Goal: Task Accomplishment & Management: Complete application form

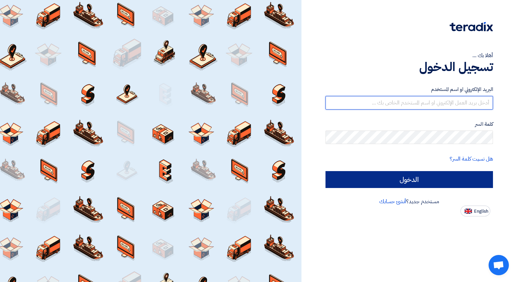
type input "[PERSON_NAME][EMAIL_ADDRESS][DOMAIN_NAME]"
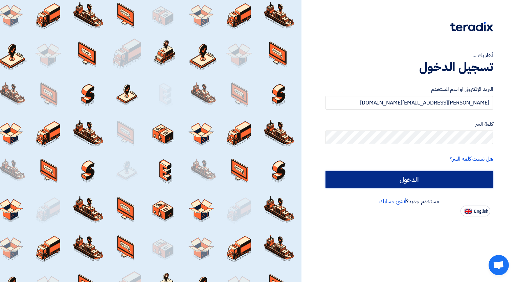
click at [454, 181] on input "الدخول" at bounding box center [410, 179] width 168 height 17
type input "Sign in"
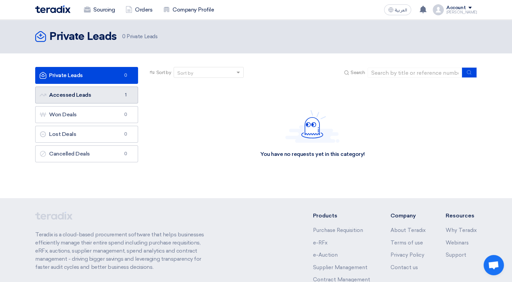
click at [124, 100] on link "Accessed Leads Accessed Leads 1" at bounding box center [86, 95] width 103 height 17
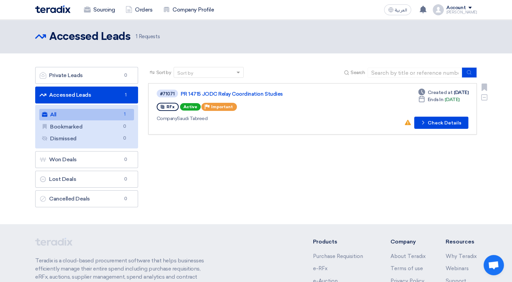
click at [243, 108] on div "RFx Active Priority Important" at bounding box center [254, 107] width 195 height 11
click at [424, 127] on button "Check details Check Details" at bounding box center [441, 123] width 54 height 12
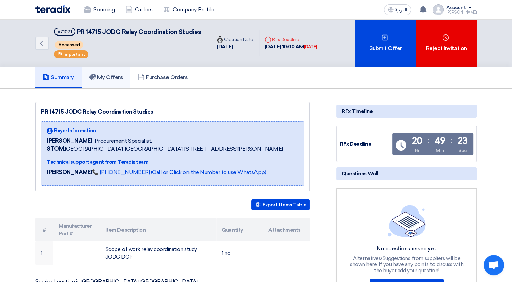
click at [116, 78] on h5 "My Offers" at bounding box center [106, 77] width 34 height 7
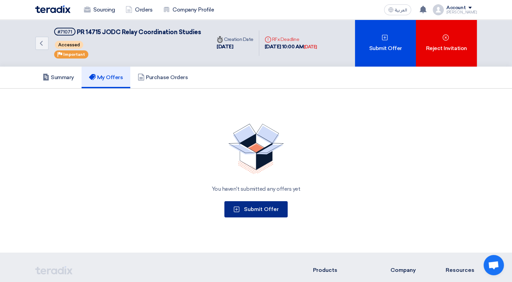
click at [260, 208] on span "Submit Offer" at bounding box center [261, 209] width 35 height 6
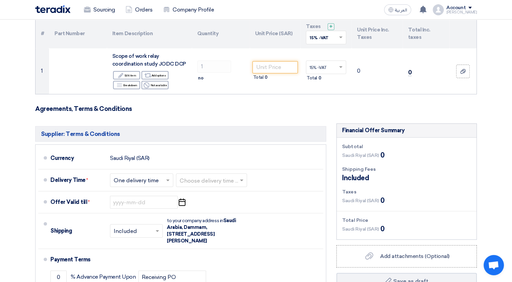
scroll to position [74, 0]
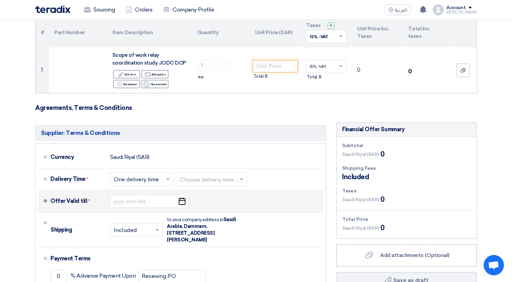
click at [183, 201] on icon "Pick a date" at bounding box center [181, 201] width 9 height 12
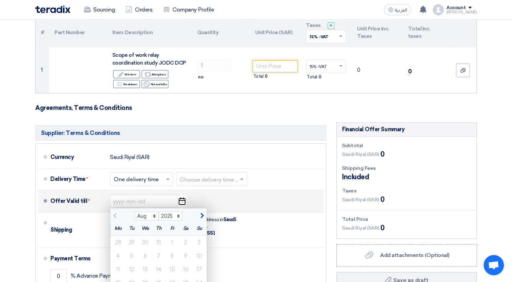
click at [201, 214] on span "button" at bounding box center [201, 216] width 4 height 6
select select "9"
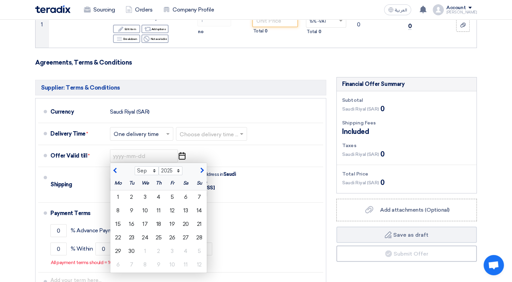
scroll to position [121, 0]
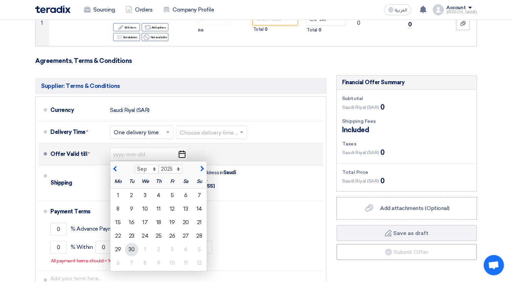
click at [133, 248] on div "30" at bounding box center [132, 250] width 14 height 14
type input "[DATE]"
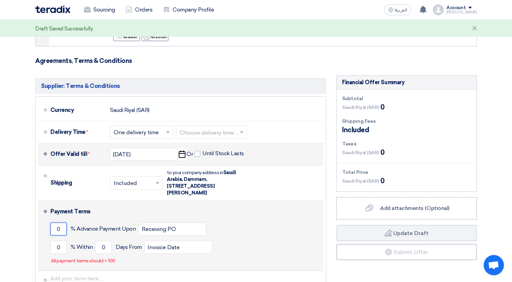
click at [59, 229] on input "0" at bounding box center [58, 229] width 16 height 13
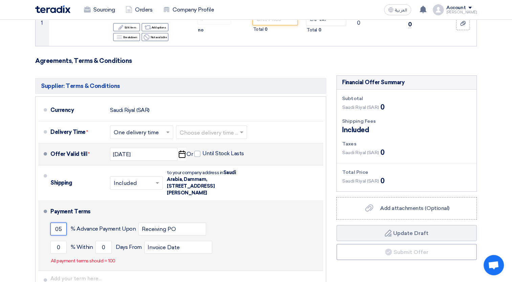
type input "0"
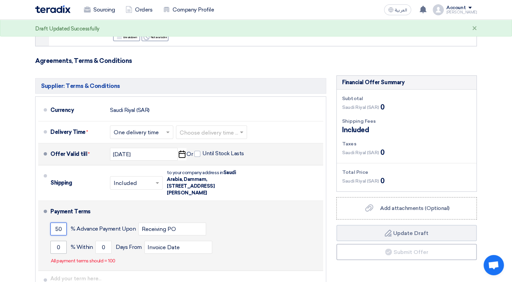
type input "50"
click at [61, 248] on input "0" at bounding box center [58, 247] width 16 height 13
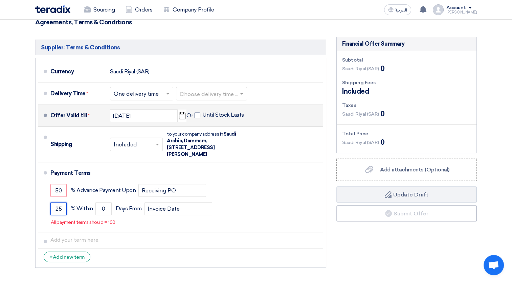
scroll to position [162, 0]
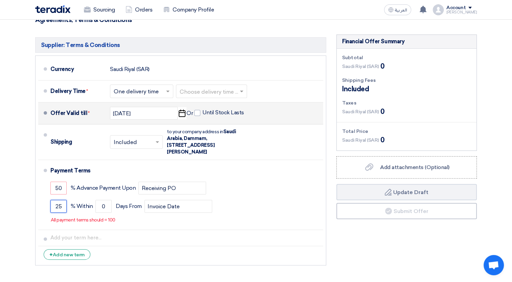
type input "2"
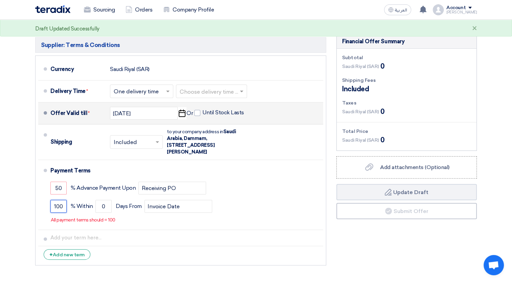
type input "100"
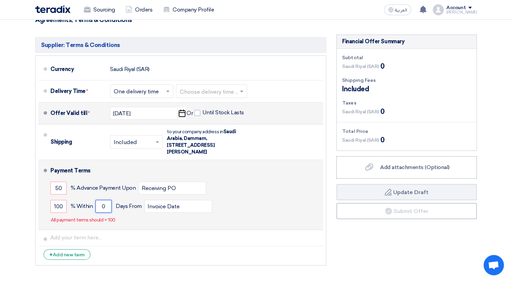
type input "1"
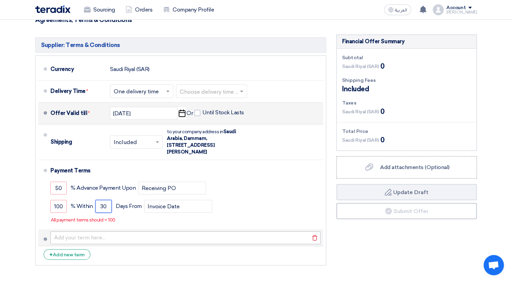
type input "30"
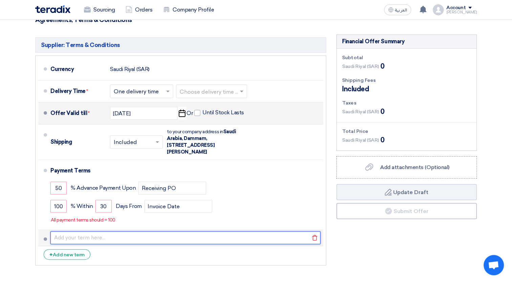
click at [175, 240] on input "text" at bounding box center [185, 238] width 270 height 13
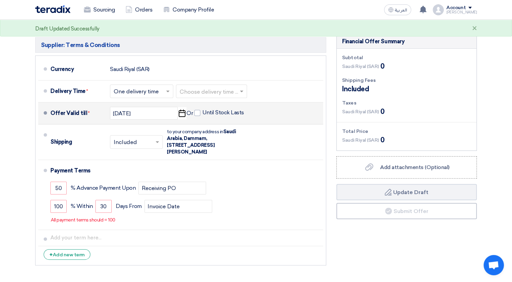
click at [164, 262] on ul "Currency [GEOGRAPHIC_DATA] (SAR) Delivery Time * Choose delivery time ... × One…" at bounding box center [180, 161] width 291 height 210
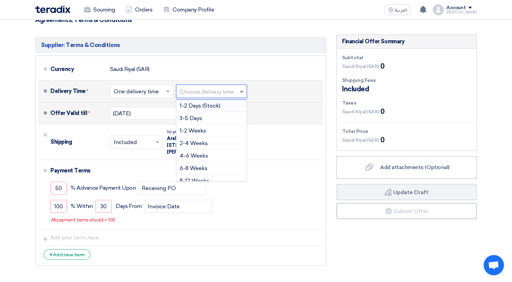
click at [241, 92] on span at bounding box center [242, 91] width 8 height 7
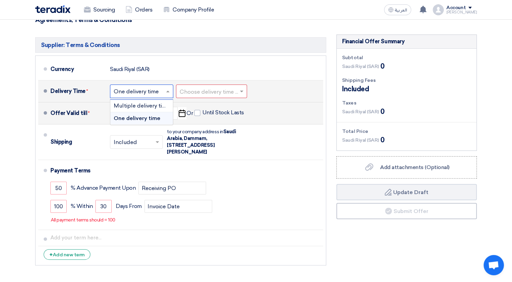
click at [164, 91] on input "text" at bounding box center [142, 92] width 57 height 10
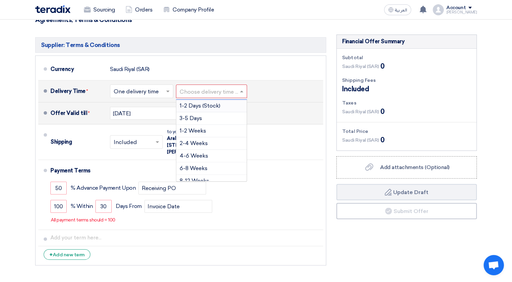
click at [221, 94] on input "text" at bounding box center [212, 92] width 64 height 10
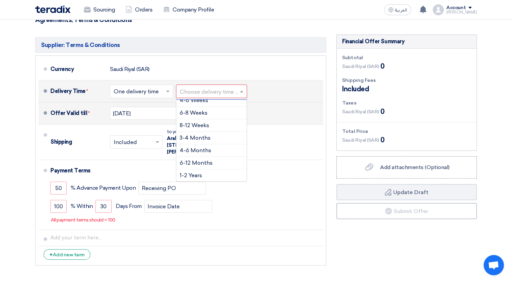
scroll to position [0, 0]
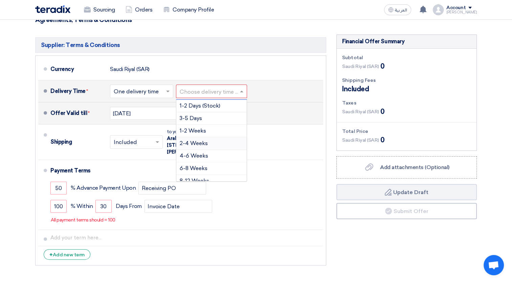
click at [209, 141] on div "2-4 Weeks" at bounding box center [211, 143] width 70 height 13
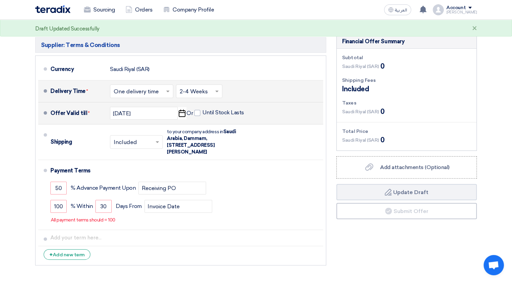
click at [274, 98] on div "Delivery Time * Choose delivery time ... × One delivery time × Choose delivery …" at bounding box center [185, 91] width 270 height 16
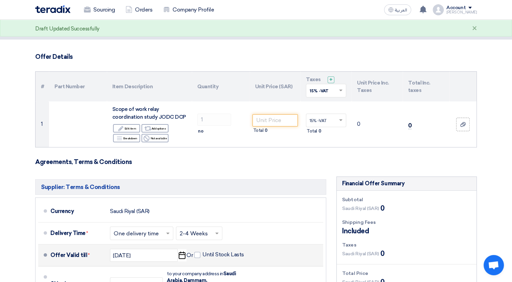
scroll to position [18, 0]
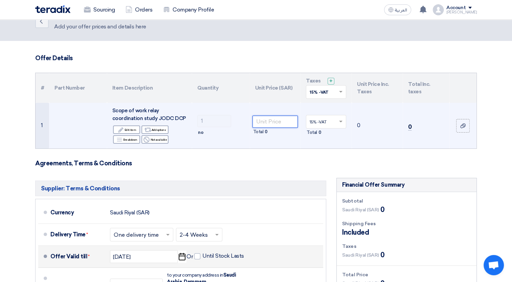
click at [275, 120] on input "number" at bounding box center [276, 122] width 46 height 12
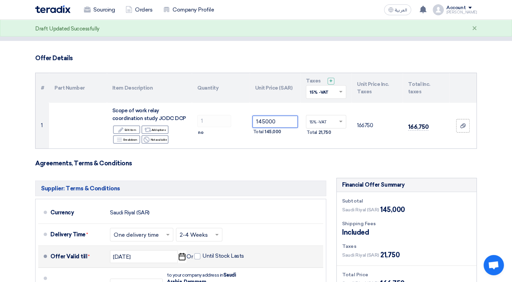
type input "145000"
click at [440, 172] on form "Offer Details # Part Number Item Description Quantity Unit Price (SAR) Taxes + …" at bounding box center [256, 234] width 442 height 358
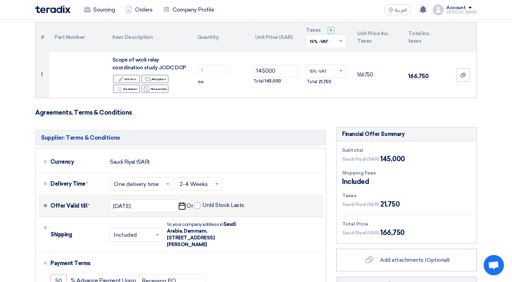
scroll to position [58, 0]
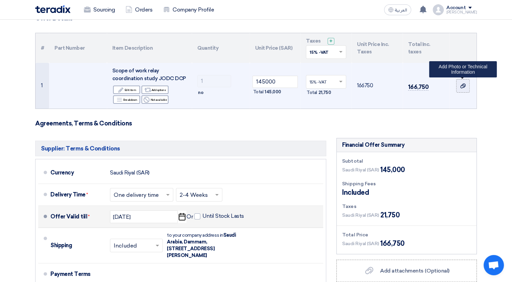
click at [465, 86] on use at bounding box center [462, 86] width 5 height 5
click at [0, 0] on input "file" at bounding box center [0, 0] width 0 height 0
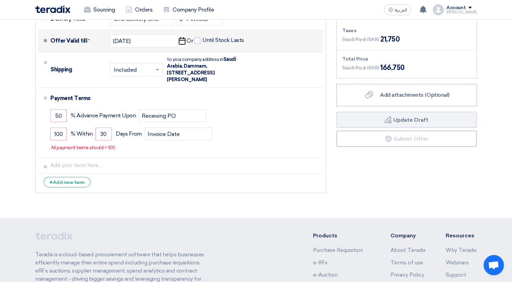
scroll to position [236, 0]
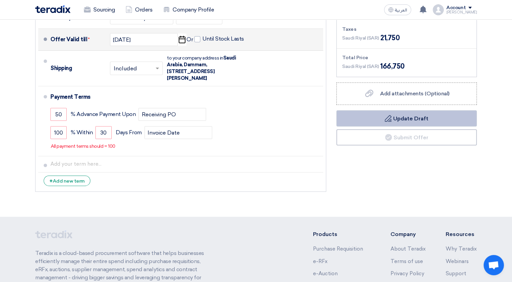
click at [417, 115] on button "Draft Update Draft" at bounding box center [407, 118] width 141 height 16
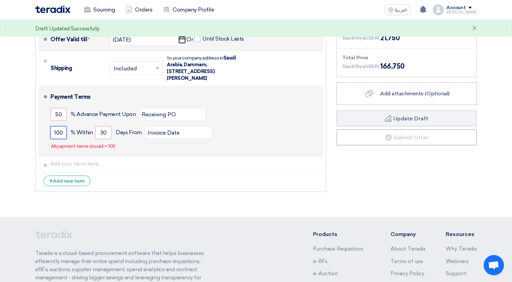
click at [63, 134] on input "100" at bounding box center [58, 132] width 16 height 13
type input "1"
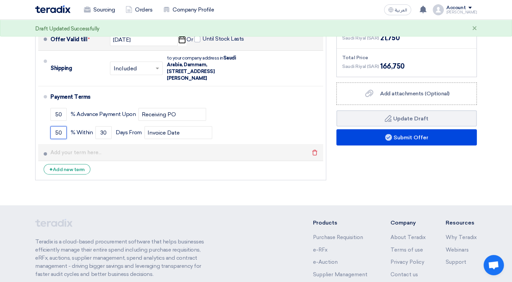
type input "5"
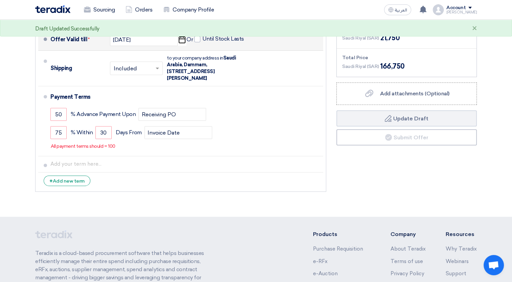
click at [214, 186] on li "+ Add new term" at bounding box center [180, 181] width 285 height 16
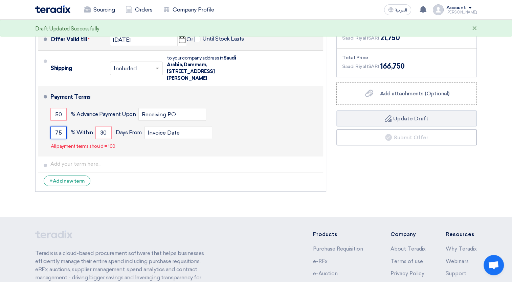
click at [61, 132] on input "75" at bounding box center [58, 132] width 16 height 13
type input "7"
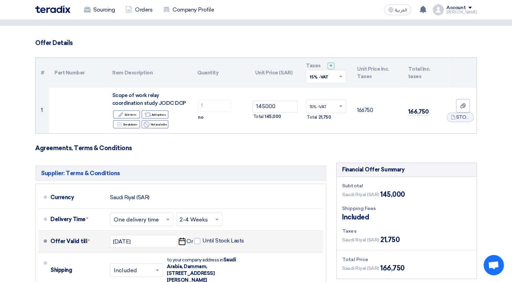
scroll to position [34, 0]
type input "50"
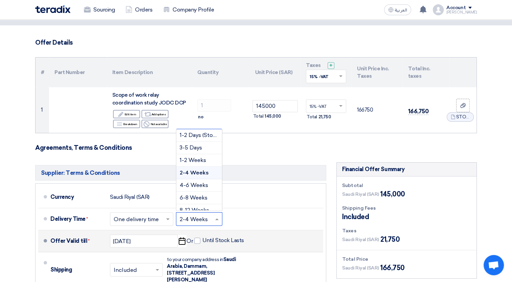
click at [206, 221] on input "text" at bounding box center [200, 220] width 40 height 10
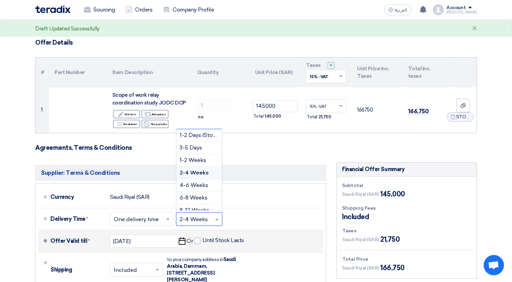
click at [206, 221] on input "text" at bounding box center [200, 220] width 40 height 10
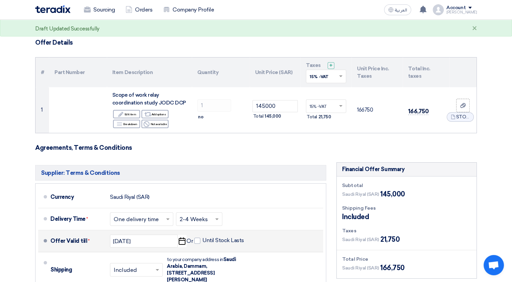
click at [258, 236] on div "Offer Valid till * [DATE] Pick a date Or Until Stock Lasts" at bounding box center [185, 241] width 270 height 16
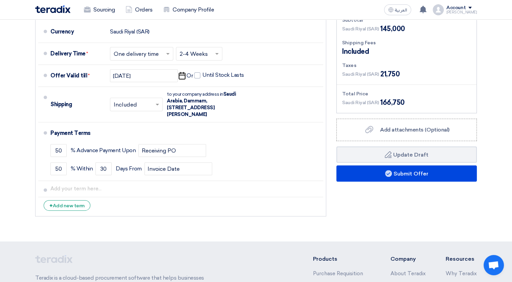
scroll to position [198, 0]
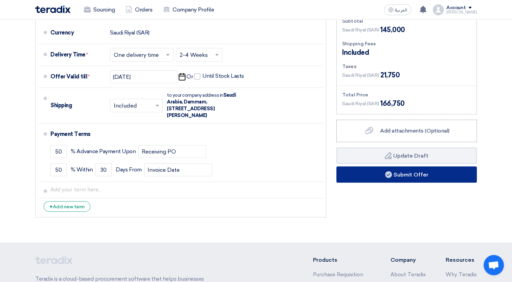
click at [447, 176] on button "Submit Offer" at bounding box center [407, 175] width 141 height 16
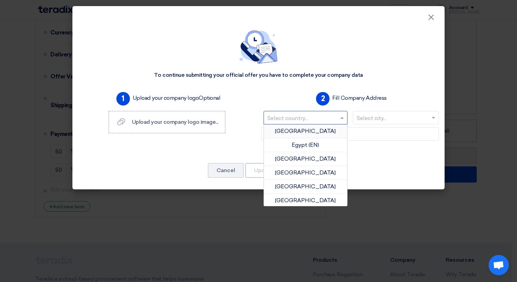
click at [345, 117] on span at bounding box center [343, 118] width 8 height 8
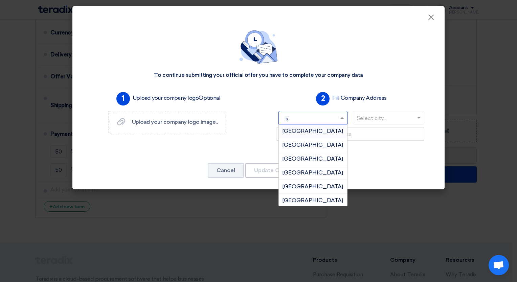
type input "sa"
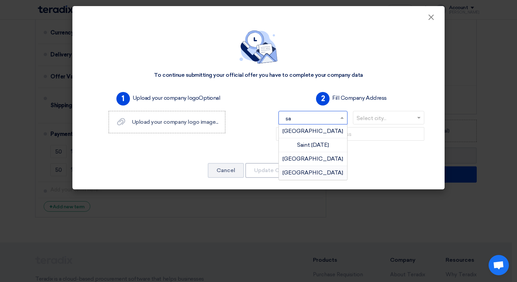
click at [327, 170] on span "[GEOGRAPHIC_DATA]" at bounding box center [313, 173] width 61 height 6
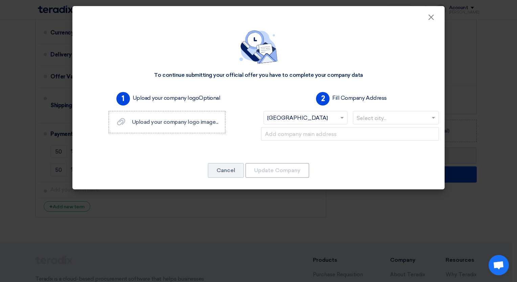
click at [416, 119] on input "text" at bounding box center [393, 118] width 72 height 11
type input "jub"
click at [396, 128] on span "Jubail" at bounding box center [395, 131] width 15 height 6
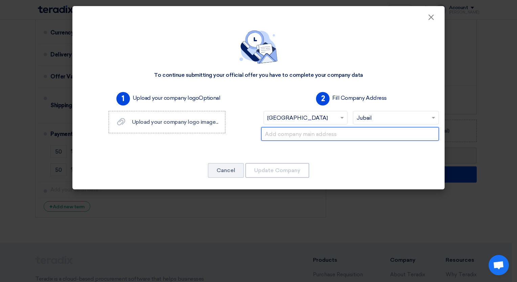
click at [380, 137] on input "text" at bounding box center [350, 134] width 178 height 14
type input "S"
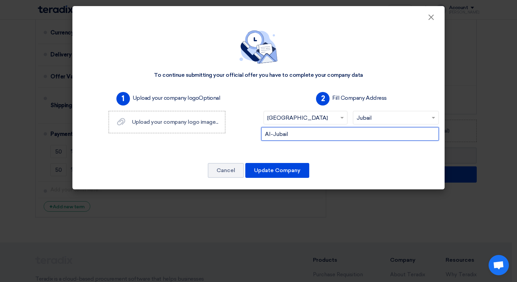
type input "Al-Jubail"
click at [228, 240] on modal-container "× To continue submitting your official offer you have to complete your company …" at bounding box center [258, 141] width 517 height 282
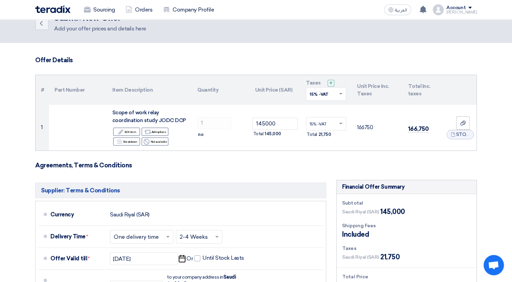
scroll to position [0, 0]
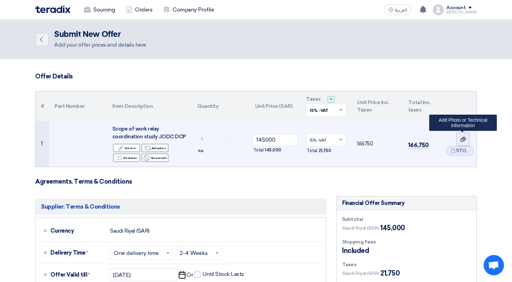
click at [463, 135] on div at bounding box center [463, 139] width 7 height 8
click at [0, 0] on input "file" at bounding box center [0, 0] width 0 height 0
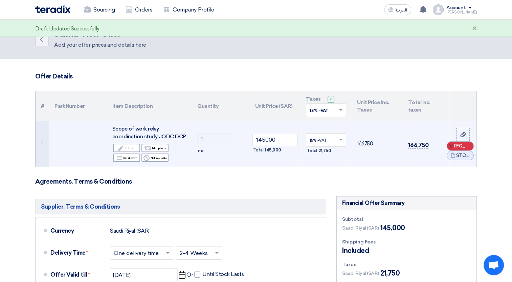
click at [451, 146] on use at bounding box center [451, 146] width 5 height 5
click at [451, 150] on icon "Cancel" at bounding box center [451, 151] width 5 height 5
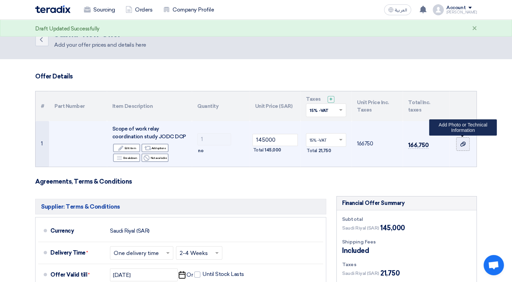
click at [464, 143] on icon at bounding box center [462, 144] width 5 height 5
click at [0, 0] on input "file" at bounding box center [0, 0] width 0 height 0
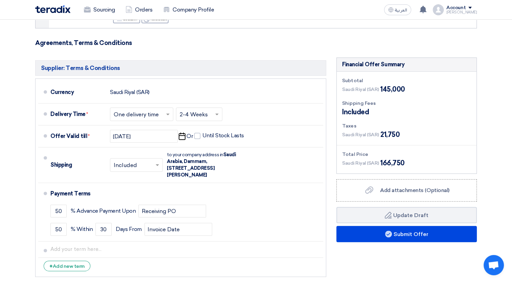
scroll to position [138, 0]
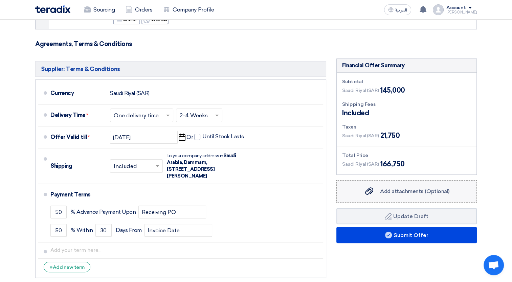
click at [421, 190] on span "Add attachments (Optional)" at bounding box center [414, 191] width 69 height 6
click at [0, 0] on input "Add attachments (Optional) Add attachments (Optional)" at bounding box center [0, 0] width 0 height 0
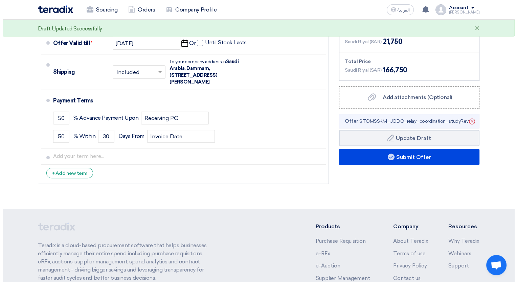
scroll to position [232, 0]
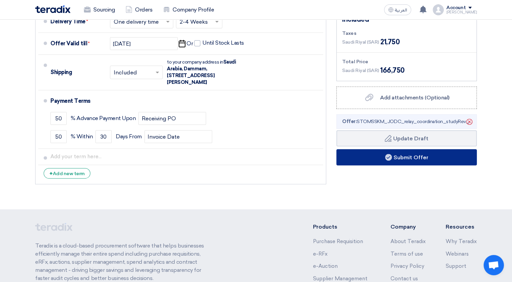
click at [423, 159] on button "Submit Offer" at bounding box center [407, 157] width 141 height 16
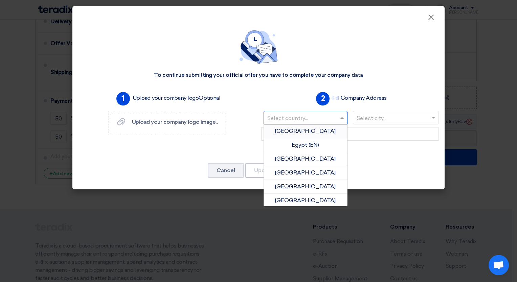
click at [326, 121] on input "text" at bounding box center [302, 118] width 70 height 11
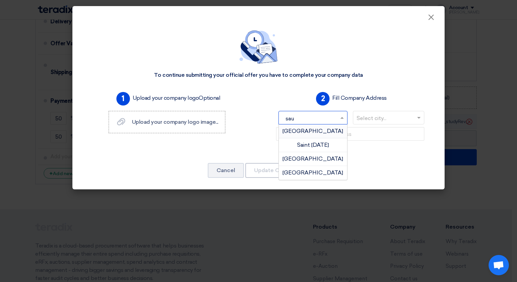
type input "saud"
click at [327, 131] on span "[GEOGRAPHIC_DATA]" at bounding box center [313, 131] width 61 height 6
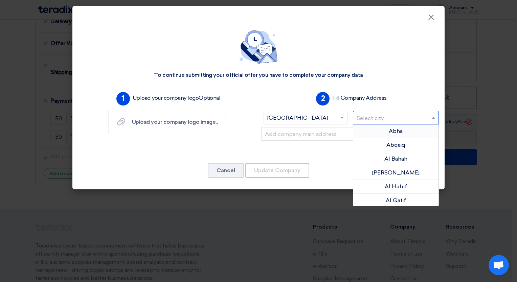
click at [374, 114] on div at bounding box center [396, 117] width 86 height 11
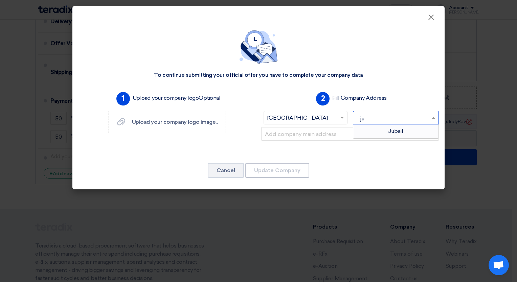
type input "jub"
click at [379, 130] on div "Jubail" at bounding box center [396, 132] width 86 height 14
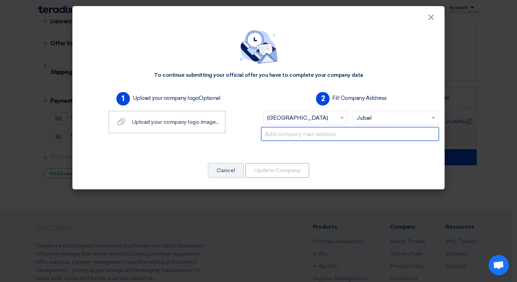
click at [363, 135] on input "text" at bounding box center [350, 134] width 178 height 14
type input "A"
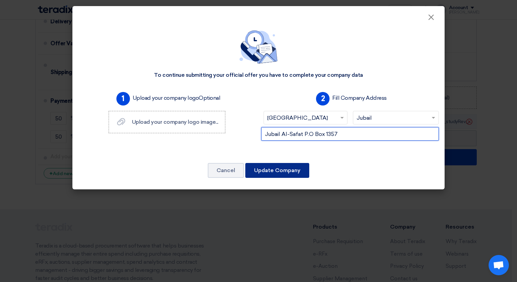
type input "Jubail Al-Safat P.O Box 1357"
click at [286, 174] on button "Update Company" at bounding box center [277, 170] width 64 height 15
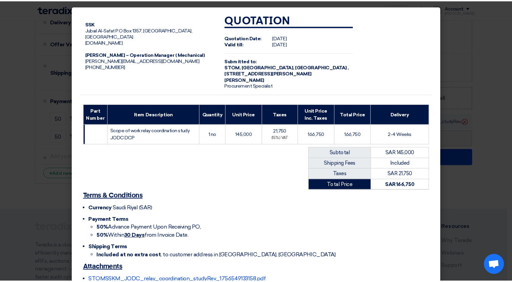
scroll to position [44, 0]
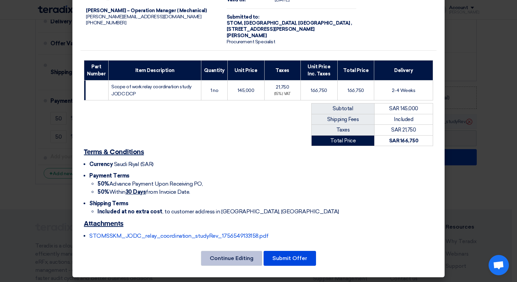
click at [251, 258] on button "Continue Editing" at bounding box center [231, 258] width 61 height 15
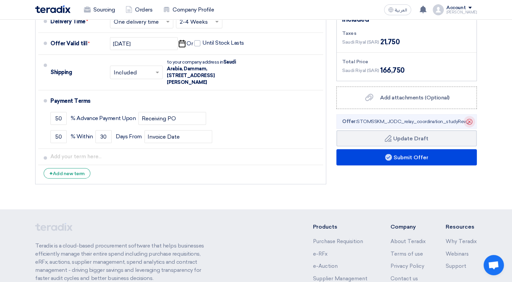
click at [471, 122] on icon "Delete" at bounding box center [470, 122] width 12 height 12
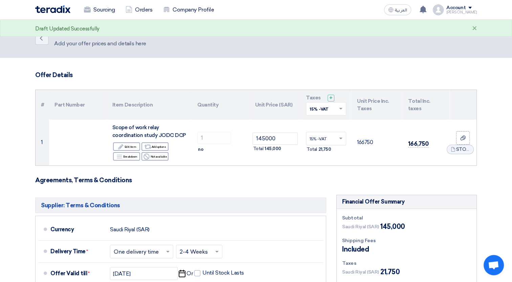
scroll to position [0, 0]
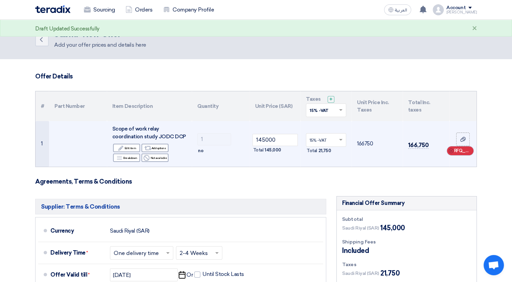
click at [451, 148] on use at bounding box center [451, 150] width 5 height 5
click at [460, 145] on use at bounding box center [462, 144] width 5 height 5
click at [0, 0] on input "file" at bounding box center [0, 0] width 0 height 0
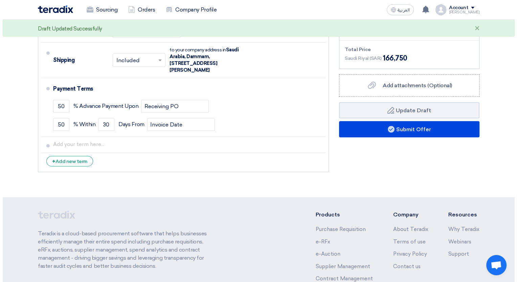
scroll to position [243, 0]
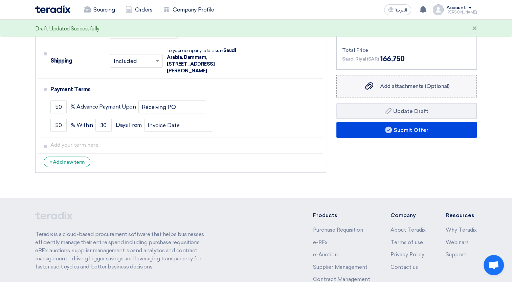
click at [407, 92] on label "Add attachments (Optional) Add attachments (Optional)" at bounding box center [407, 86] width 141 height 22
click at [0, 0] on input "Add attachments (Optional) Add attachments (Optional)" at bounding box center [0, 0] width 0 height 0
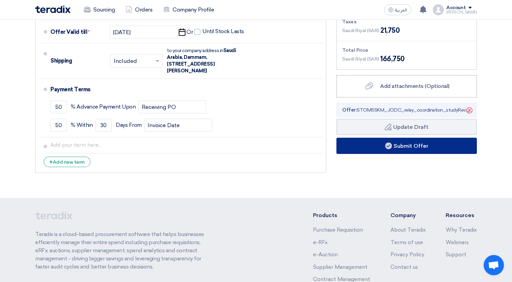
click at [439, 144] on button "Submit Offer" at bounding box center [407, 146] width 141 height 16
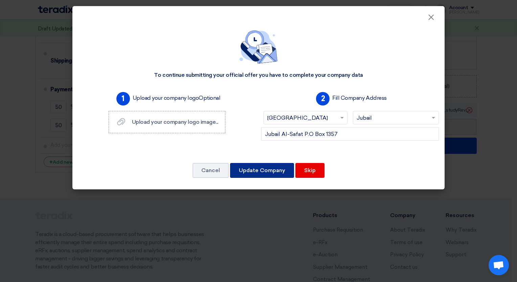
click at [271, 171] on button "Update Company" at bounding box center [262, 170] width 64 height 15
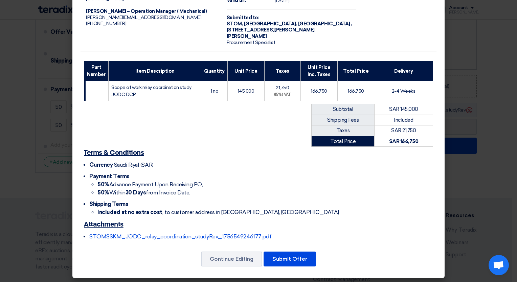
scroll to position [44, 0]
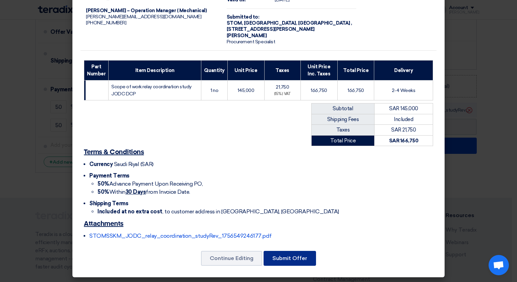
click at [290, 259] on button "Submit Offer" at bounding box center [290, 258] width 52 height 15
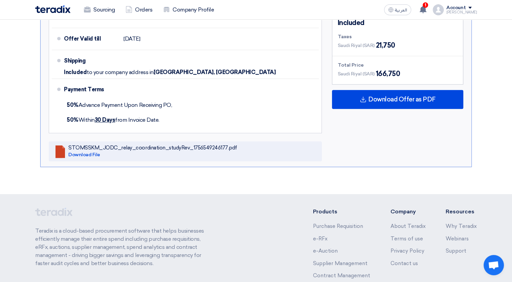
scroll to position [298, 0]
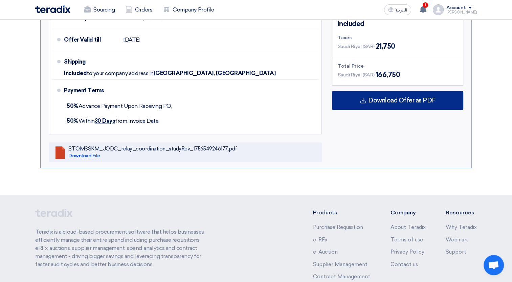
click at [435, 104] on div "Download Offer as PDF" at bounding box center [397, 100] width 131 height 19
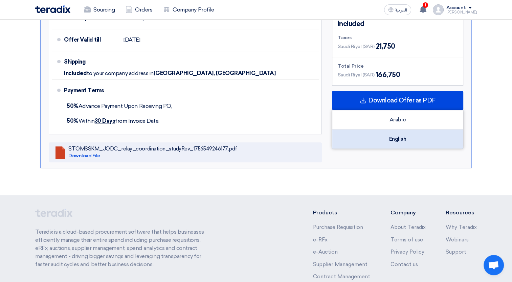
click at [404, 134] on div "English" at bounding box center [397, 139] width 131 height 19
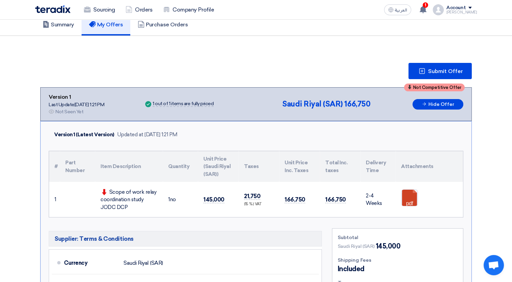
scroll to position [51, 0]
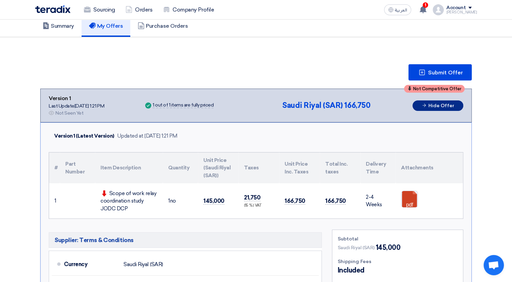
click at [455, 101] on button "Hide Offer" at bounding box center [438, 106] width 51 height 10
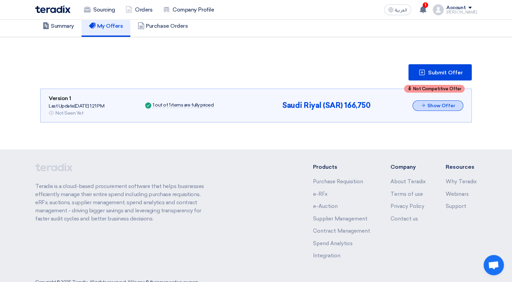
click at [455, 101] on button "Show Offer" at bounding box center [438, 106] width 51 height 10
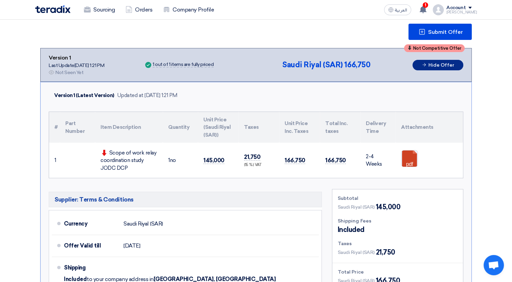
scroll to position [0, 0]
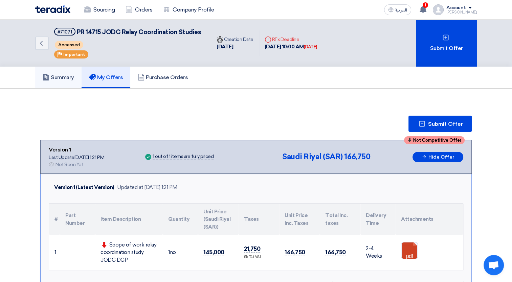
click at [73, 74] on h5 "Summary" at bounding box center [58, 77] width 31 height 7
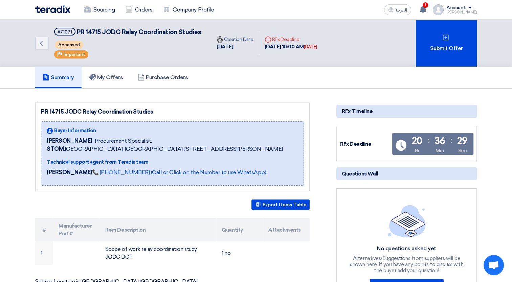
click at [466, 6] on div "Account" at bounding box center [456, 8] width 19 height 6
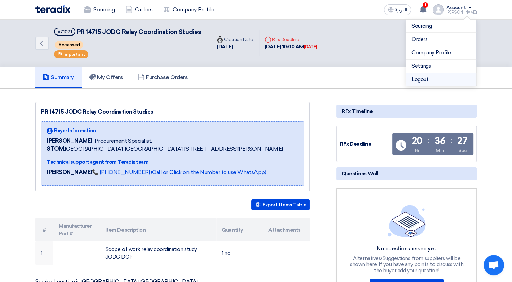
click at [424, 82] on li "Logout" at bounding box center [441, 79] width 70 height 13
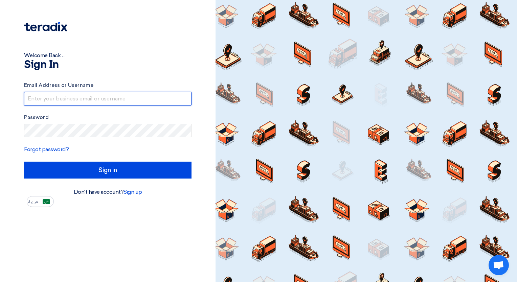
type input "[PERSON_NAME][EMAIL_ADDRESS][DOMAIN_NAME]"
